Goal: Information Seeking & Learning: Learn about a topic

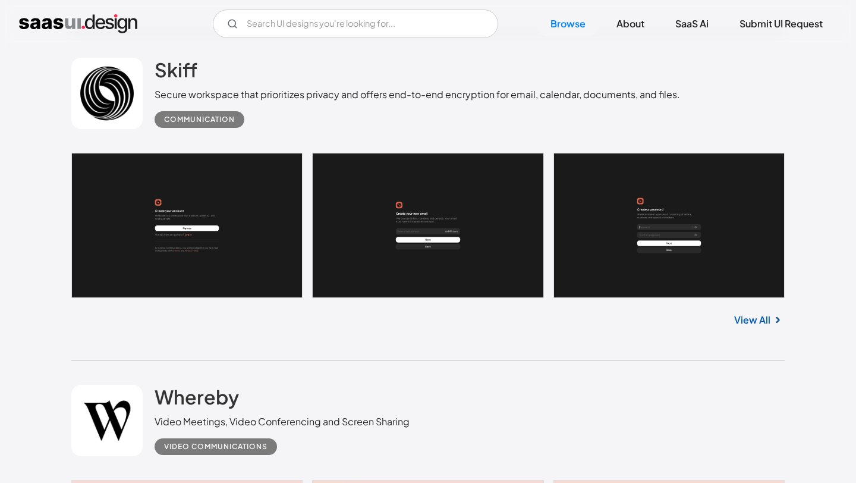
scroll to position [3794, 0]
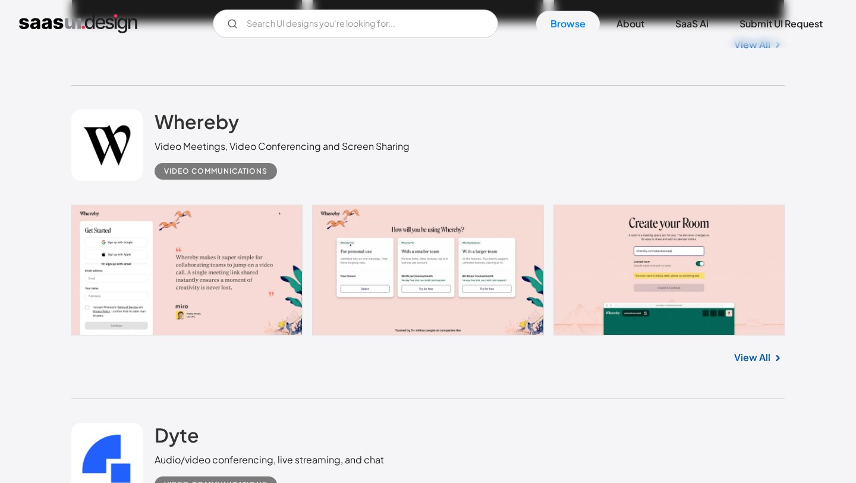
drag, startPoint x: 201, startPoint y: 282, endPoint x: 347, endPoint y: 1, distance: 316.5
click at [221, 281] on link at bounding box center [428, 270] width 714 height 131
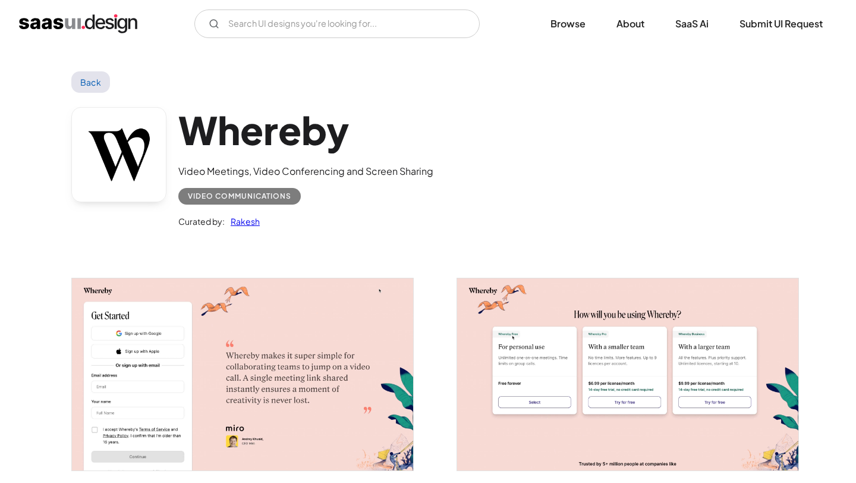
scroll to position [25, 0]
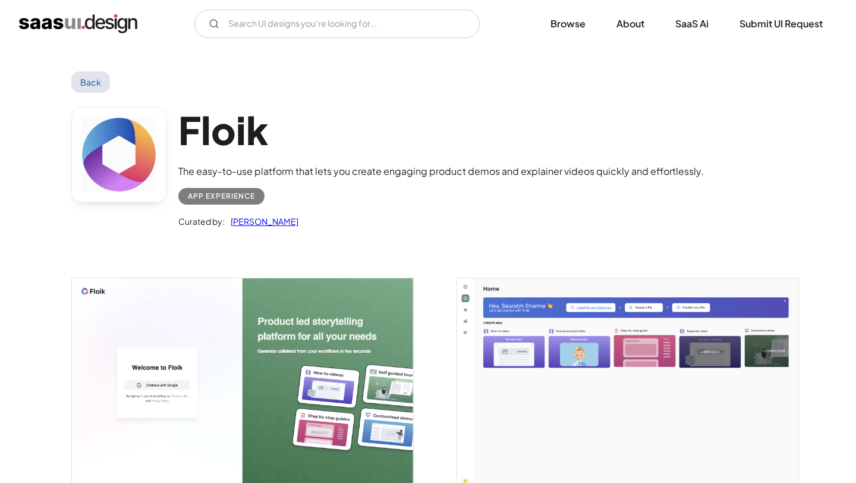
drag, startPoint x: 296, startPoint y: 344, endPoint x: 235, endPoint y: 10, distance: 340.4
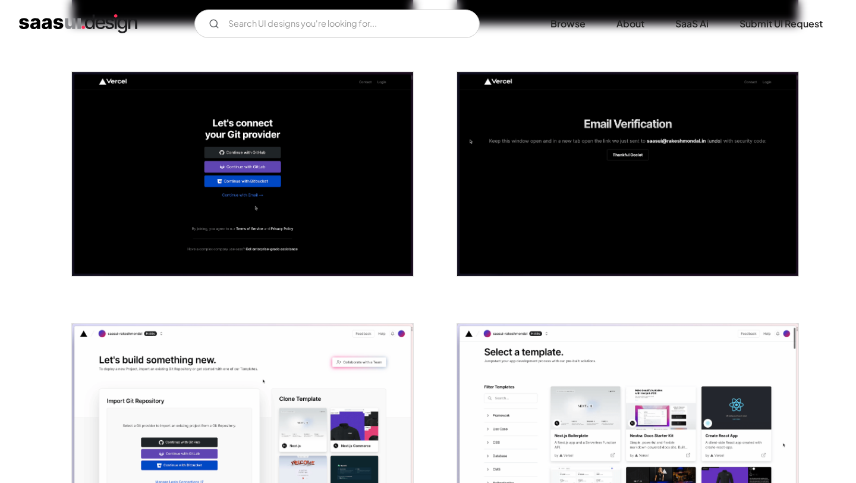
scroll to position [580, 0]
